Goal: Information Seeking & Learning: Learn about a topic

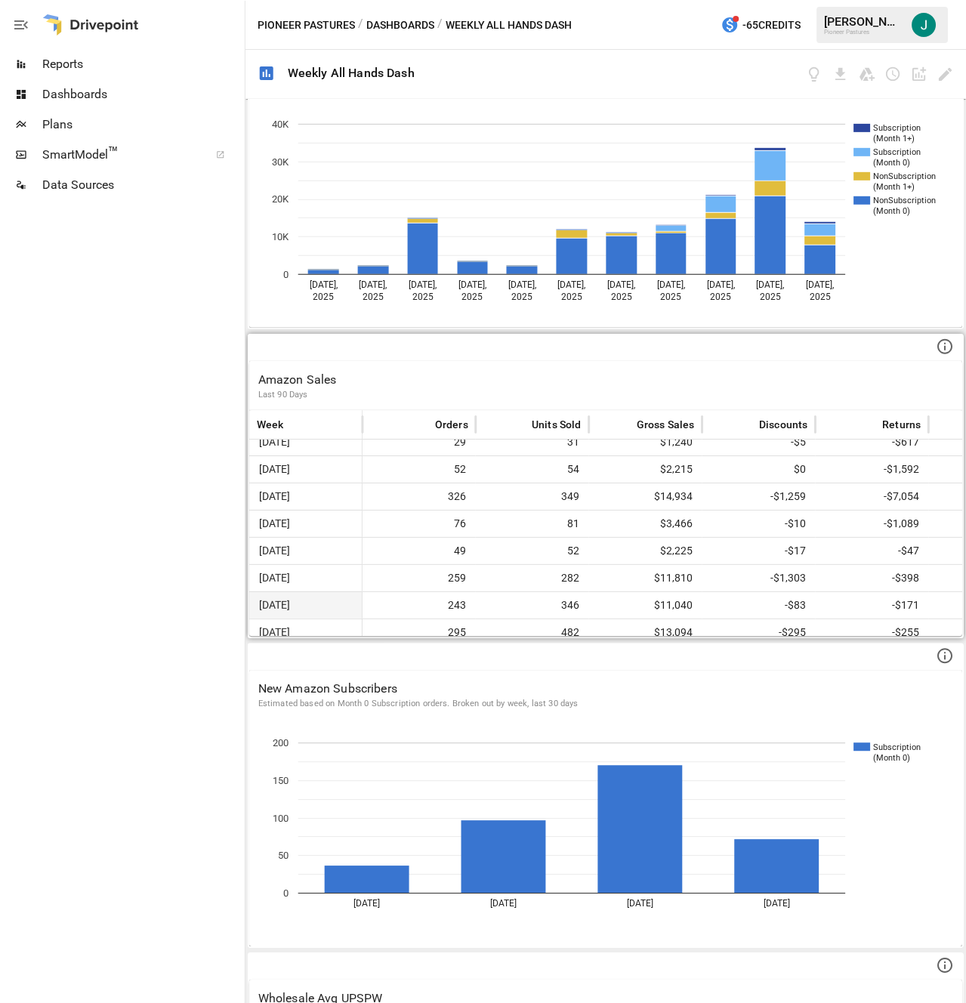
scroll to position [13, 0]
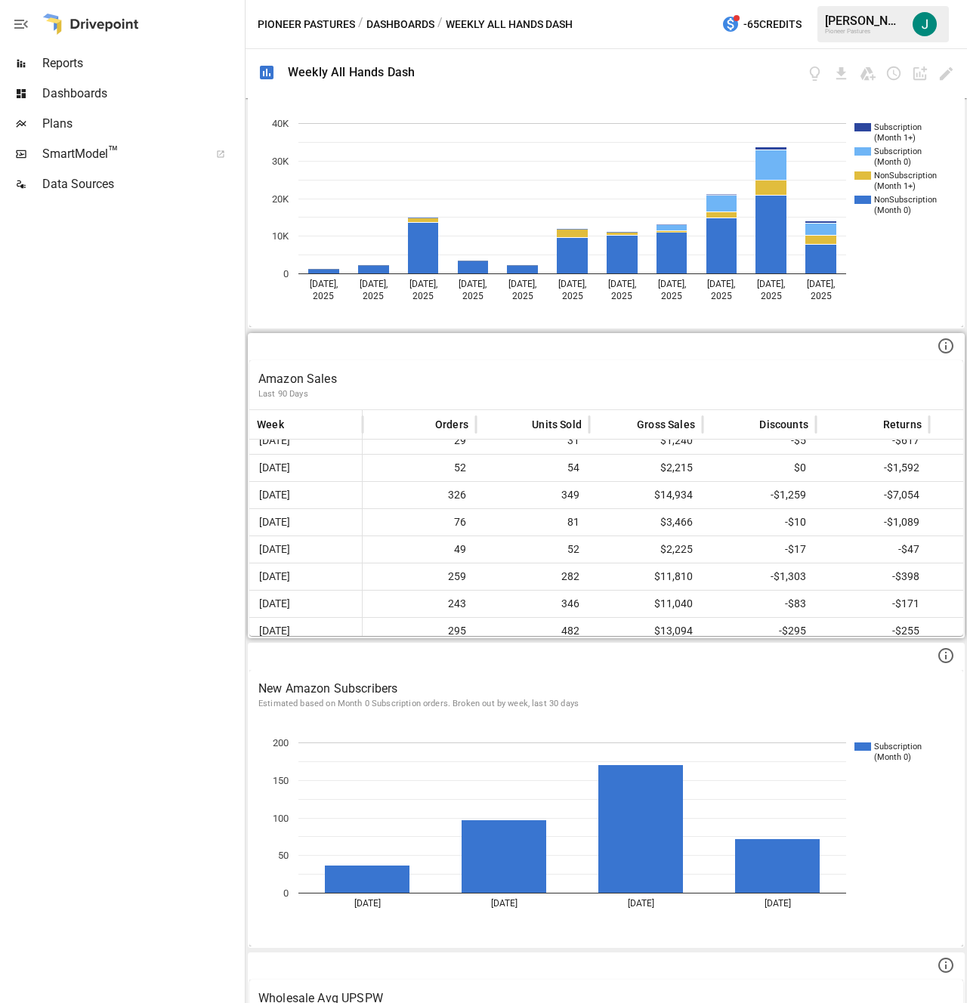
click at [566, 362] on div "Amazon Sales Last 90 Days" at bounding box center [606, 384] width 714 height 49
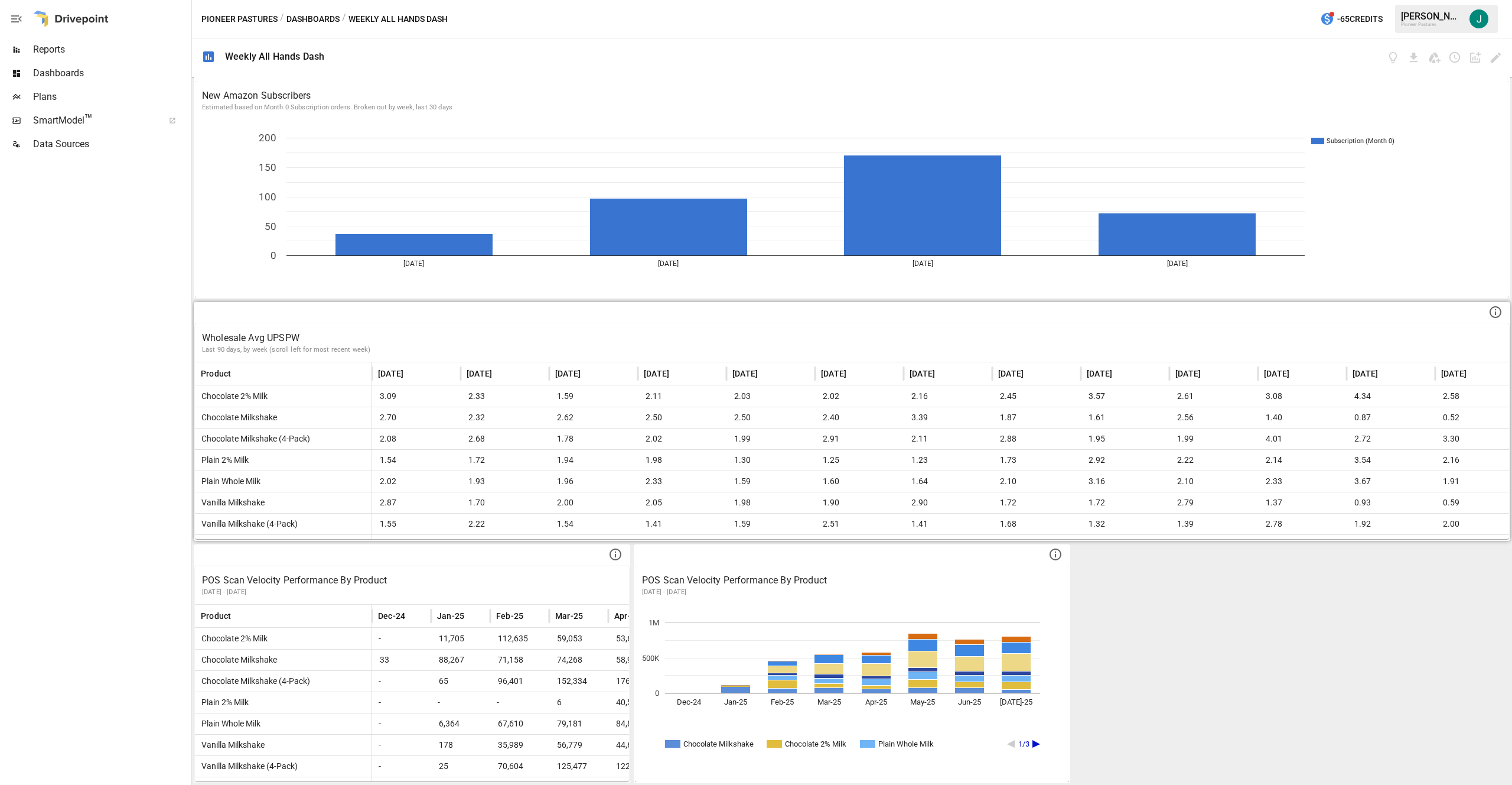
click at [756, 320] on div at bounding box center [852, 313] width 1314 height 20
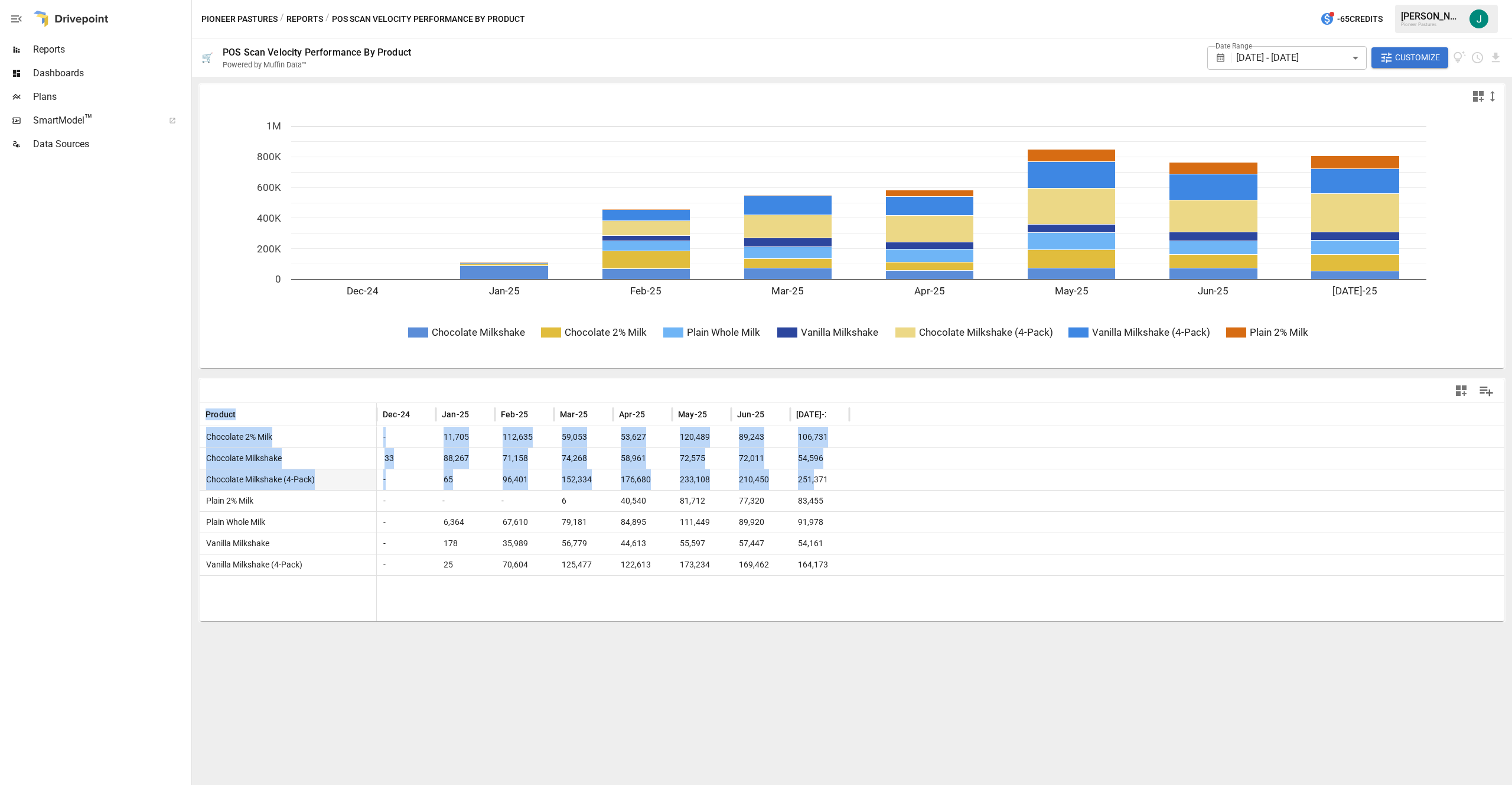
drag, startPoint x: 798, startPoint y: 405, endPoint x: 813, endPoint y: 470, distance: 66.7
click at [756, 470] on div "Product Dec-24 Jan-25 Feb-25 Mar-25 Apr-25 May-25 Jun-25 [DATE]-25 Chocolate 2%…" at bounding box center [852, 500] width 1305 height 243
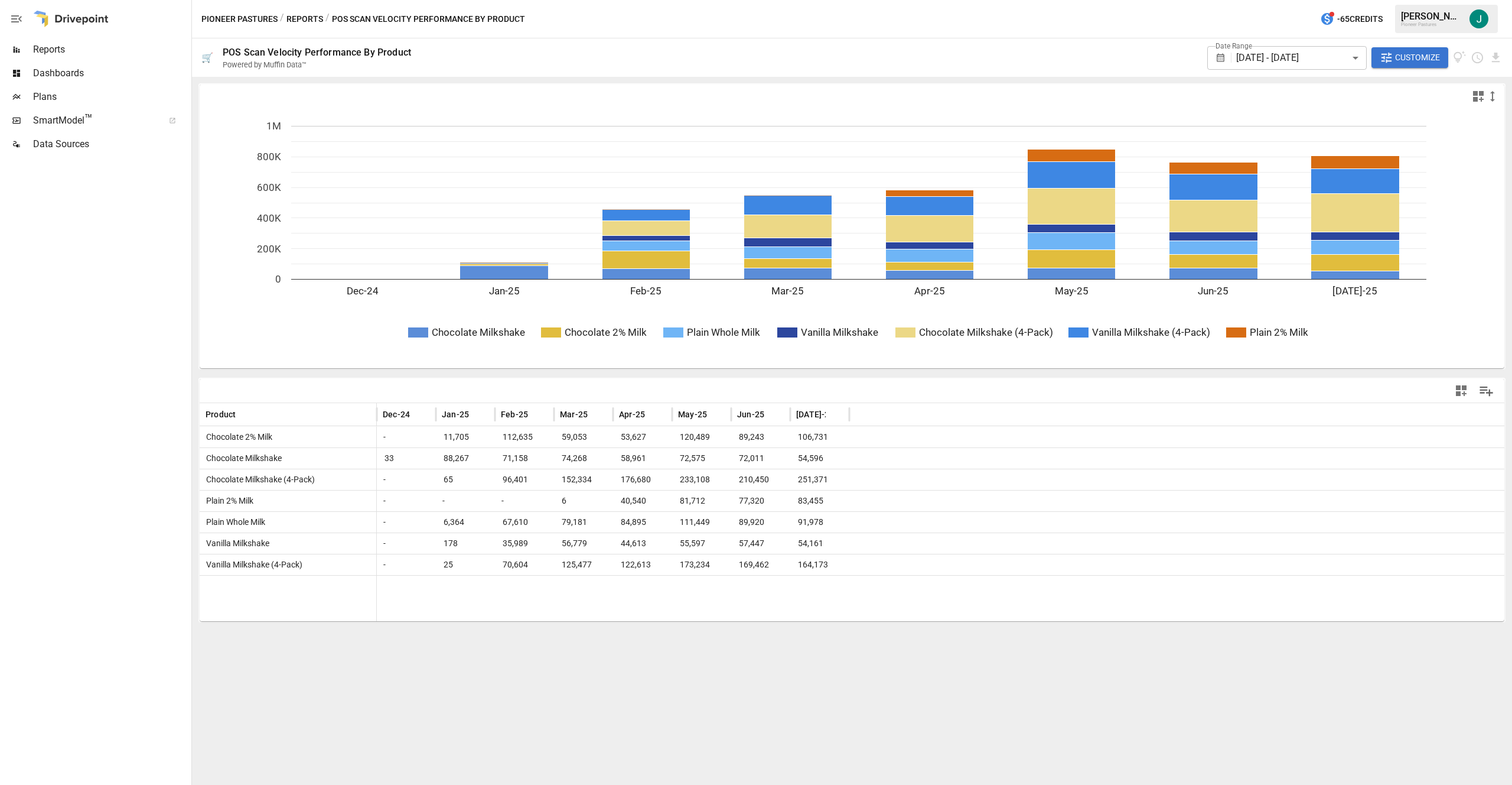
click at [756, 604] on div at bounding box center [941, 598] width 1128 height 46
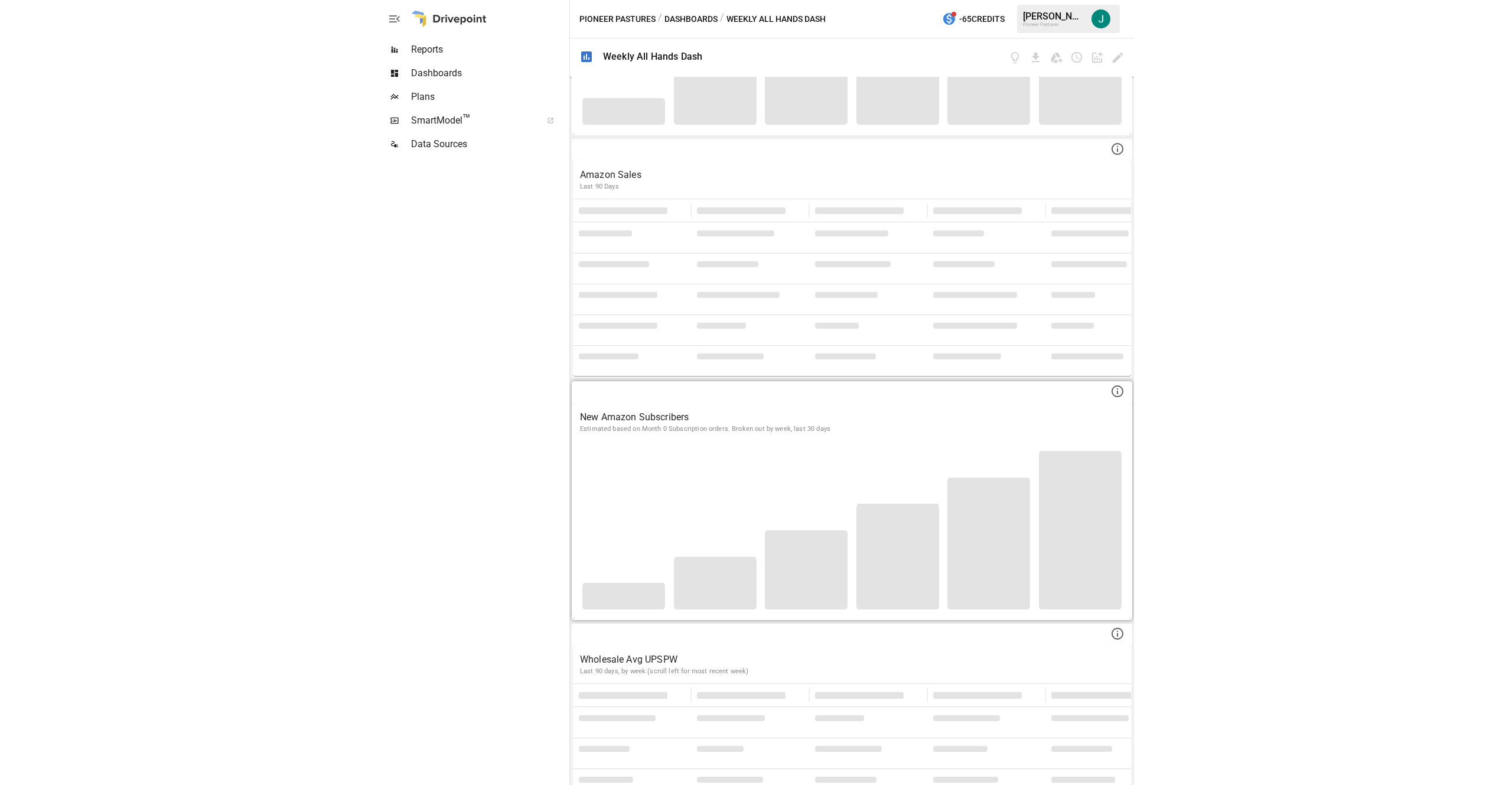
scroll to position [746, 0]
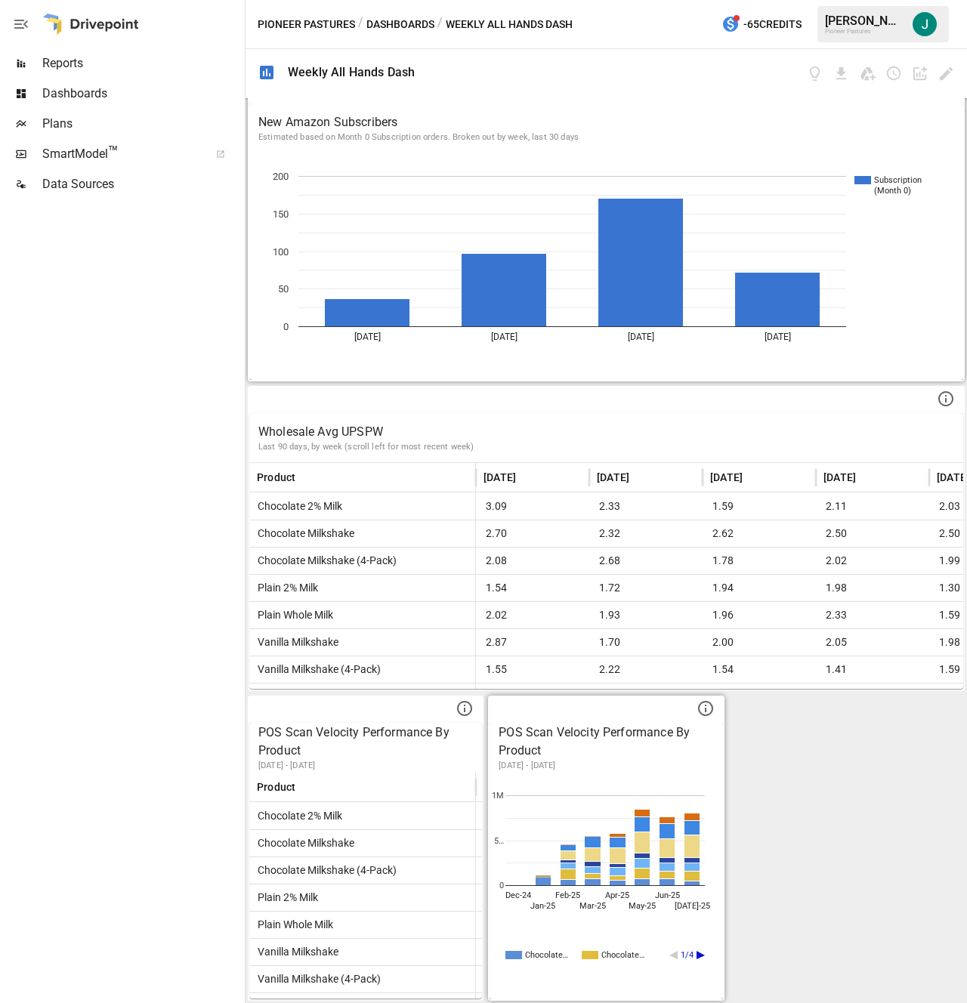
click at [571, 730] on p "POS Scan Velocity Performance By Product" at bounding box center [605, 741] width 214 height 36
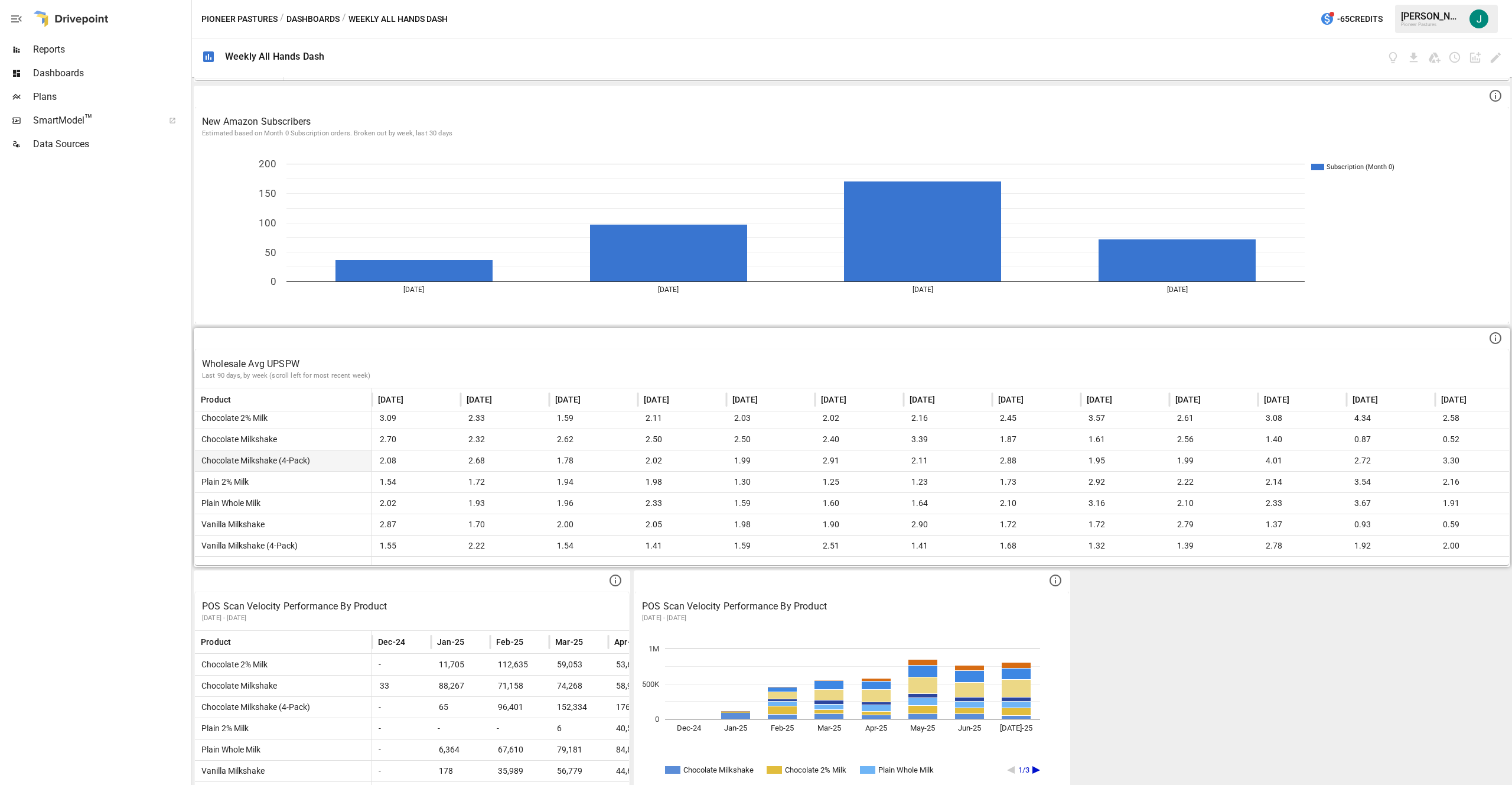
scroll to position [746, 0]
